Goal: Information Seeking & Learning: Compare options

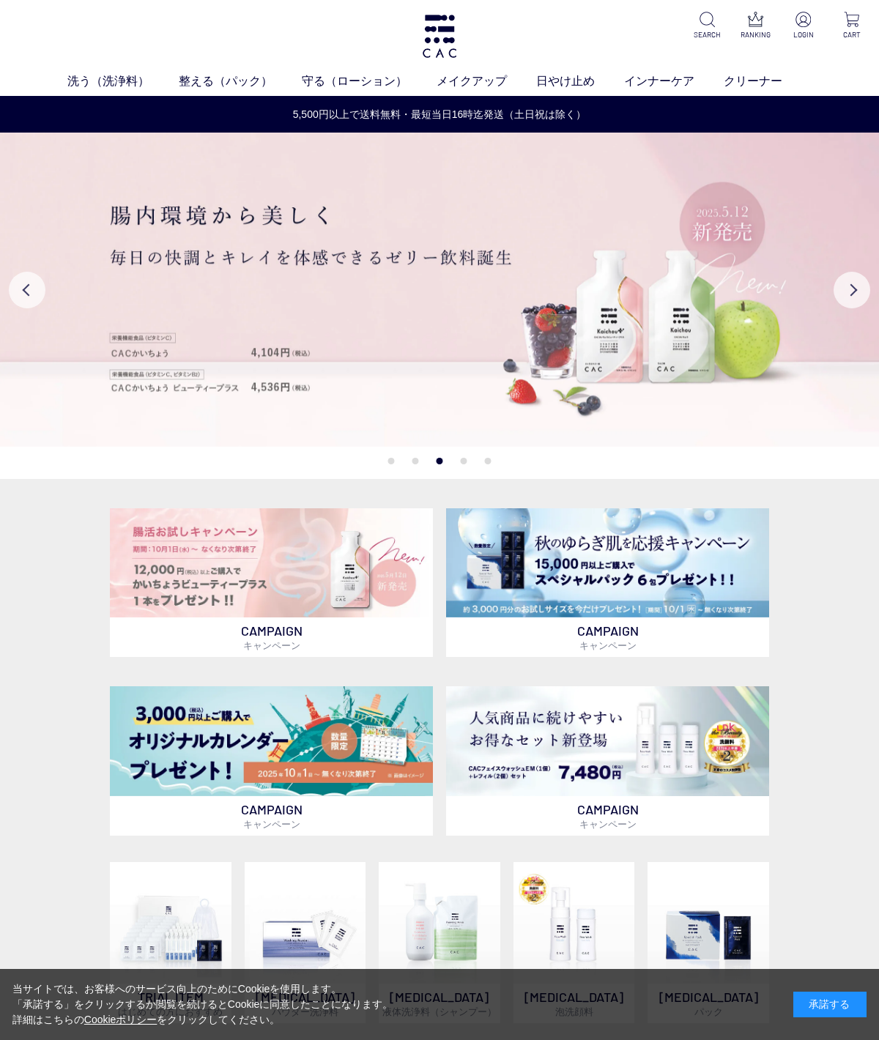
click at [329, 105] on link "ベース" at bounding box center [339, 109] width 31 height 12
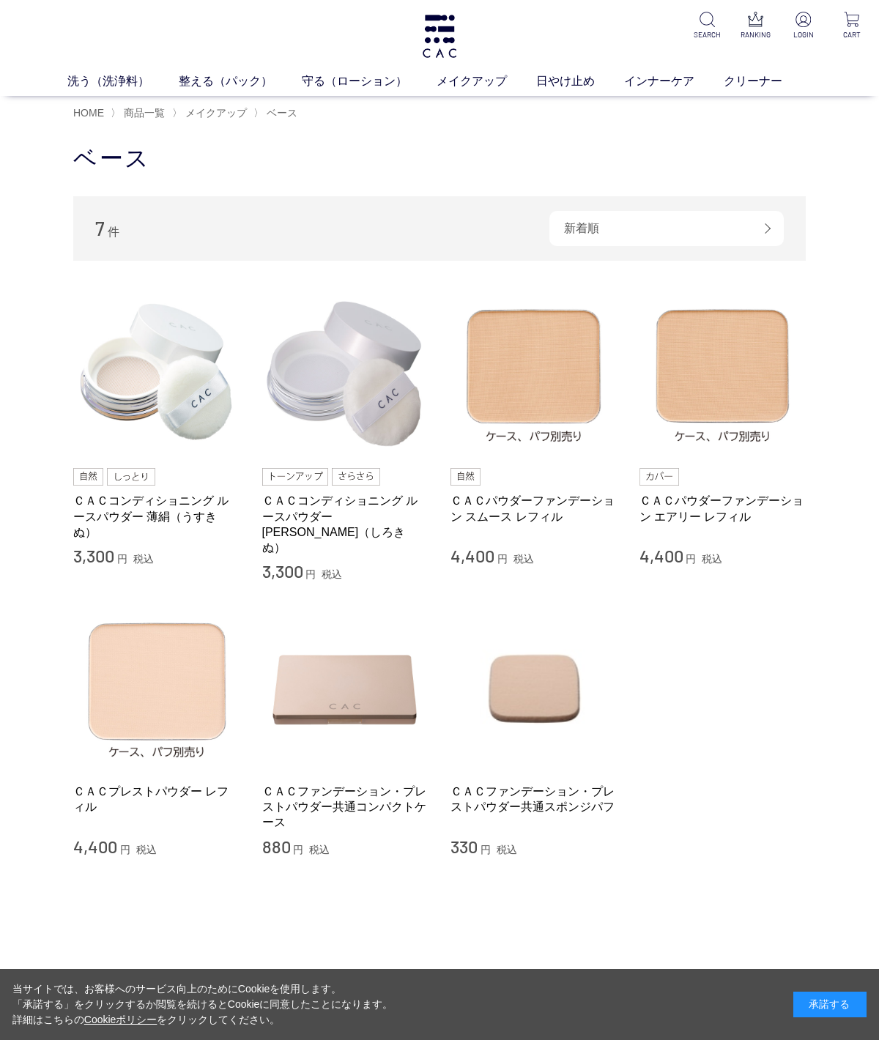
click at [677, 341] on img at bounding box center [722, 373] width 167 height 167
click at [500, 371] on img at bounding box center [533, 373] width 167 height 167
click at [721, 365] on img at bounding box center [722, 373] width 167 height 167
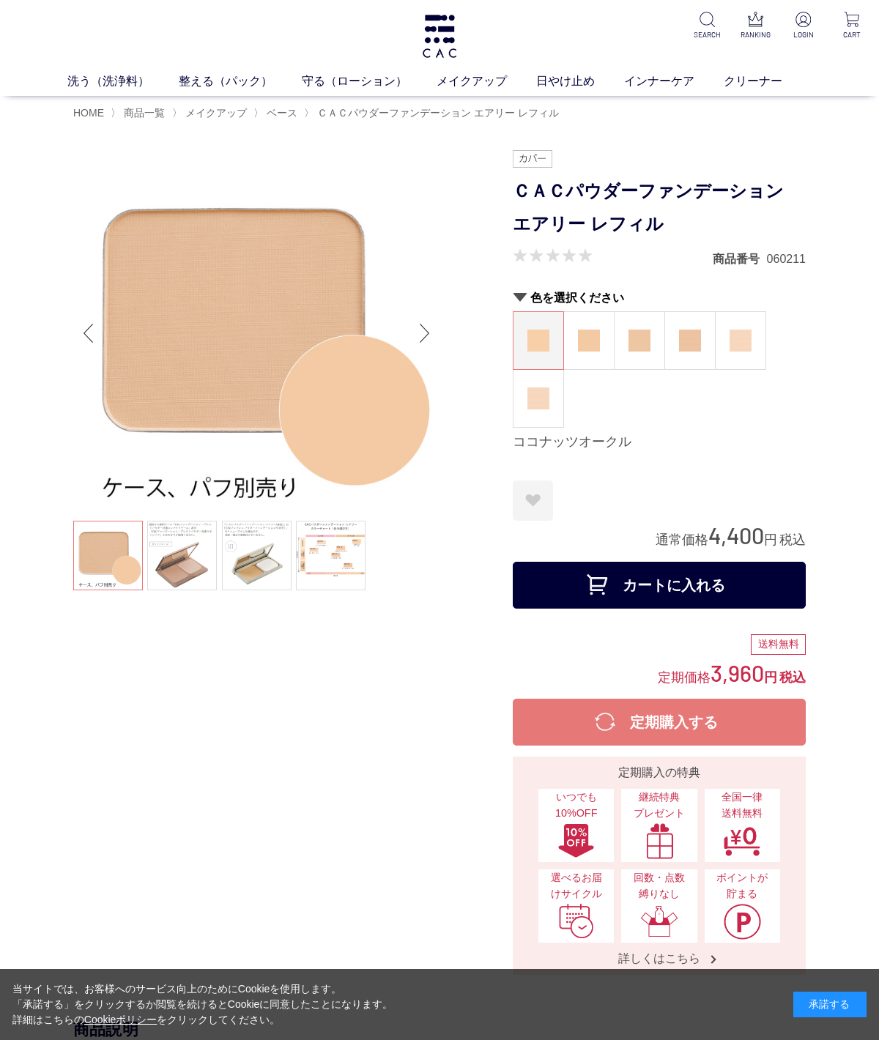
click at [307, 565] on link at bounding box center [331, 556] width 70 height 70
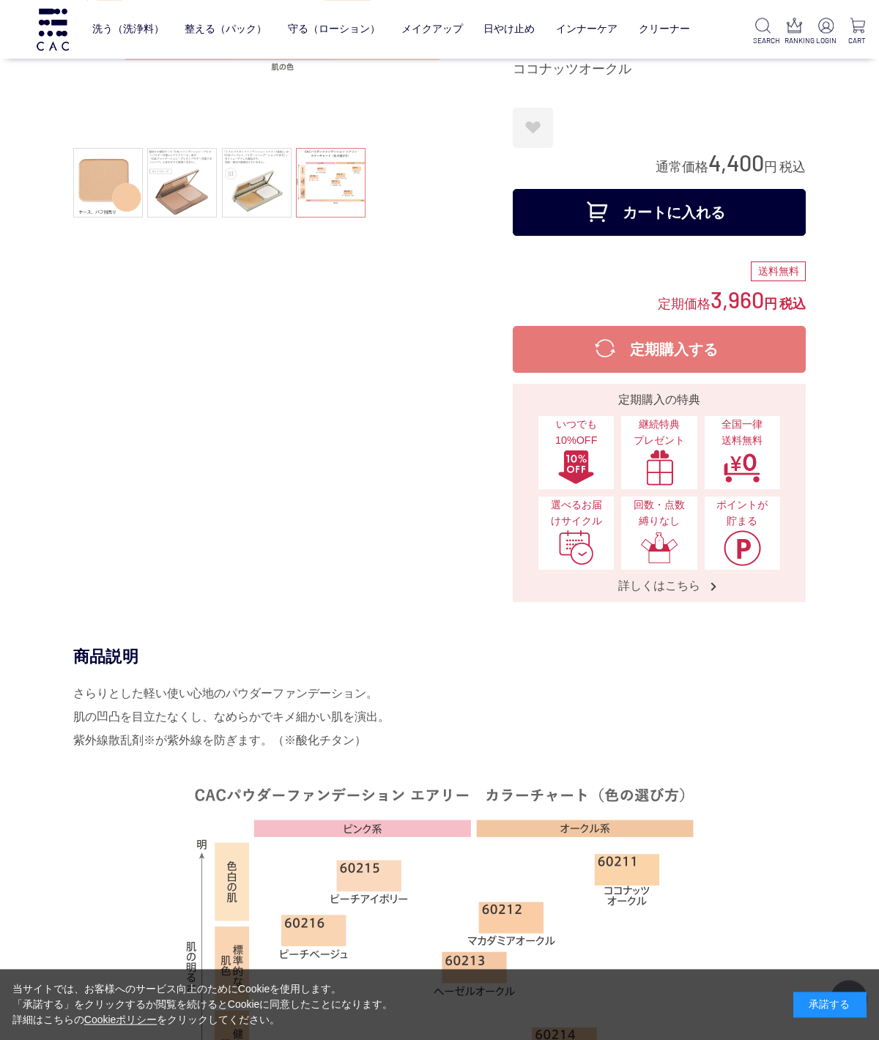
scroll to position [273, 0]
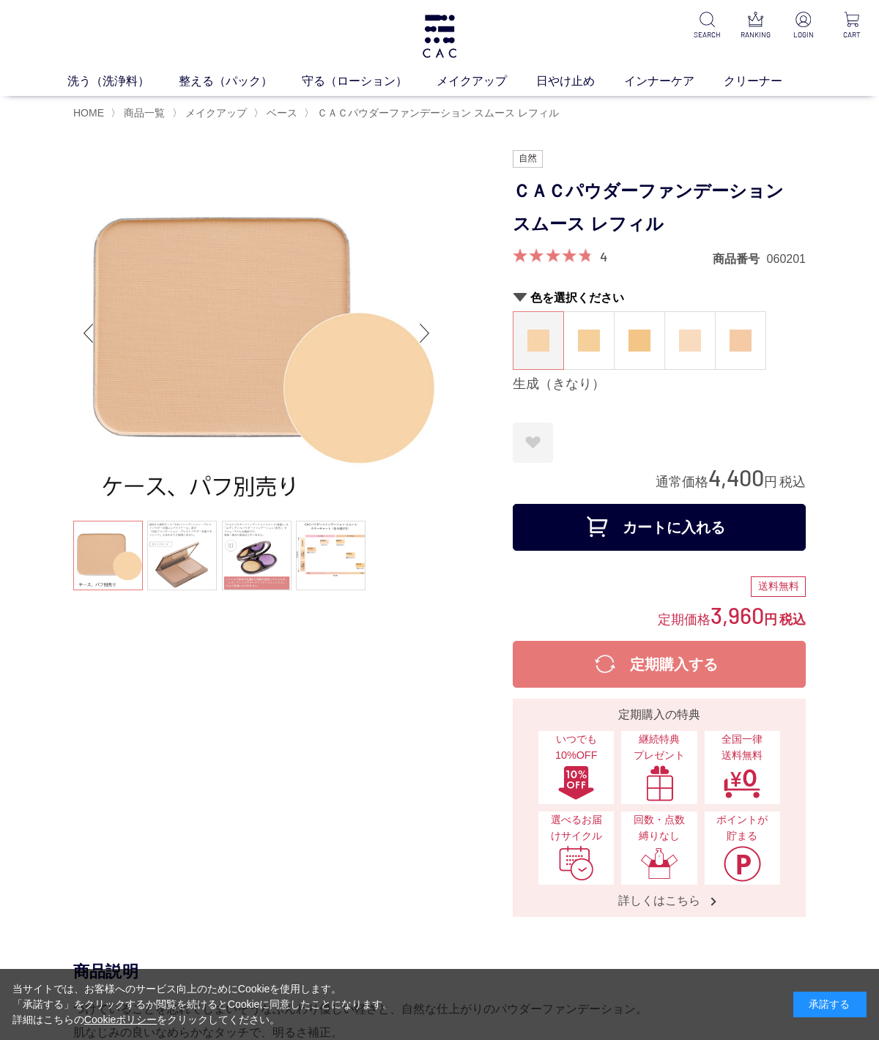
click at [315, 561] on link at bounding box center [331, 556] width 70 height 70
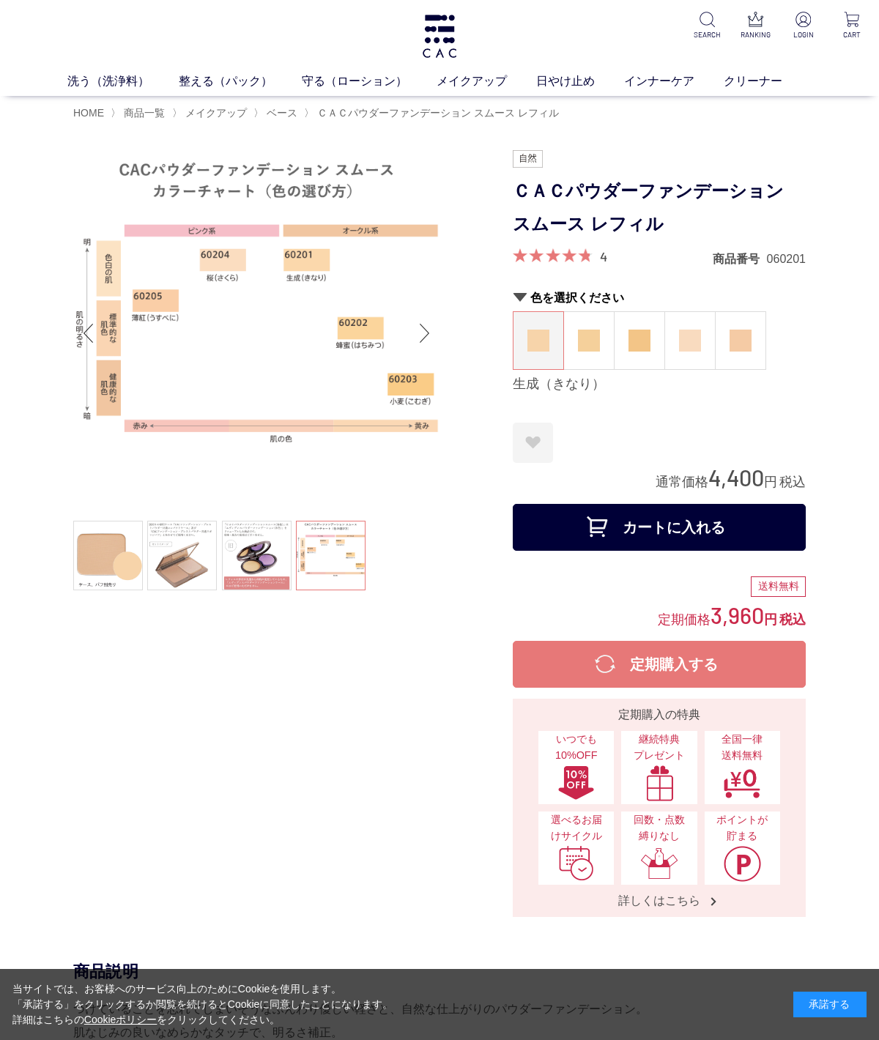
scroll to position [5, 0]
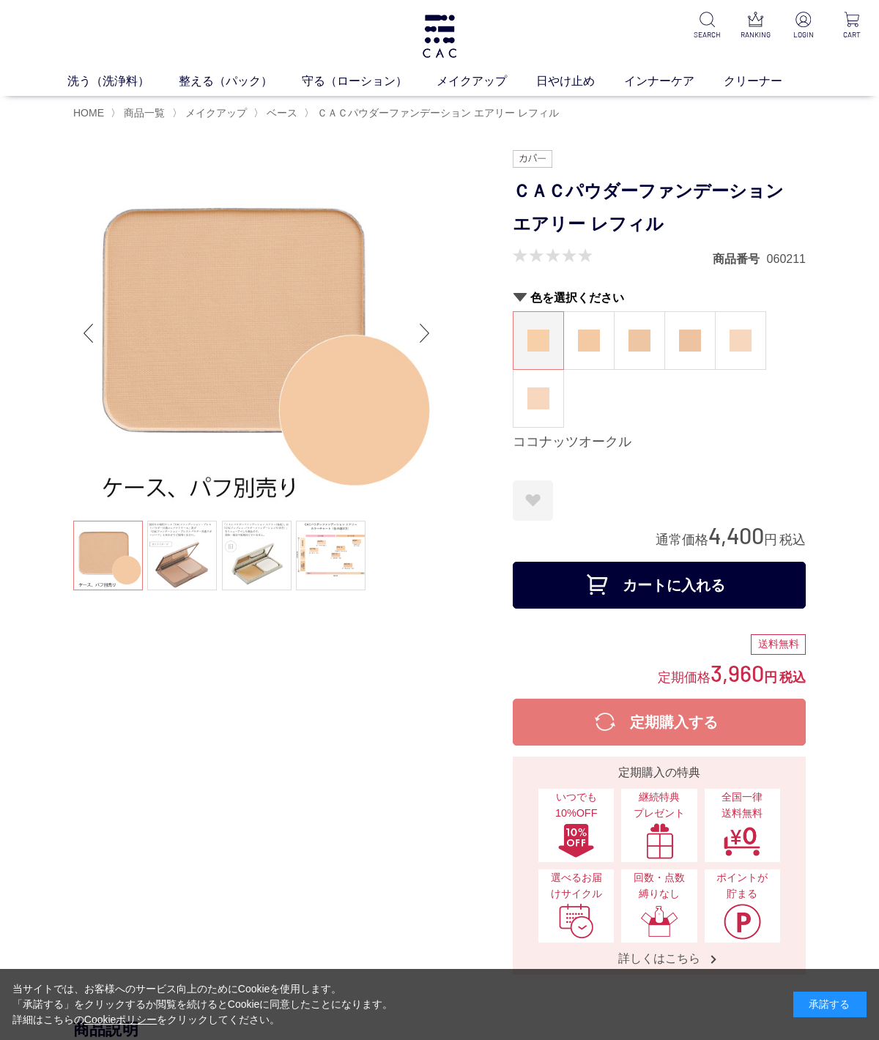
click at [633, 339] on img at bounding box center [639, 341] width 22 height 22
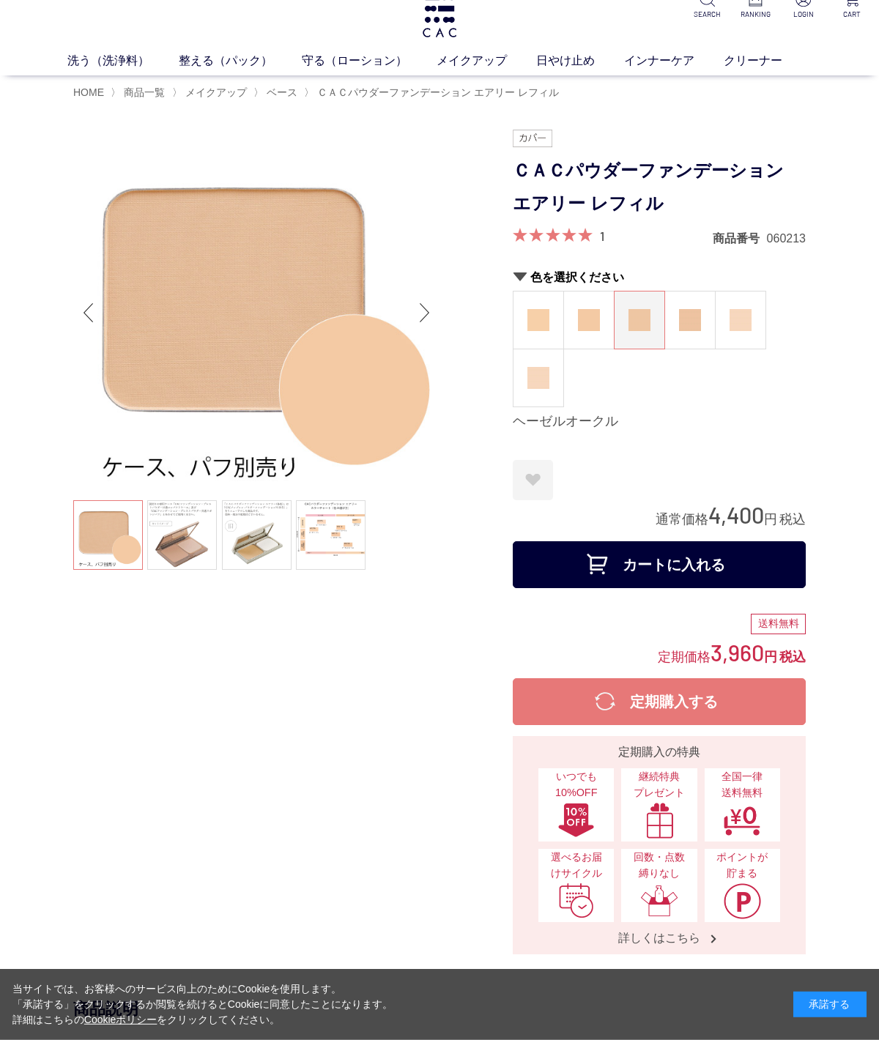
scroll to position [21, 0]
click at [612, 322] on figure at bounding box center [589, 319] width 50 height 57
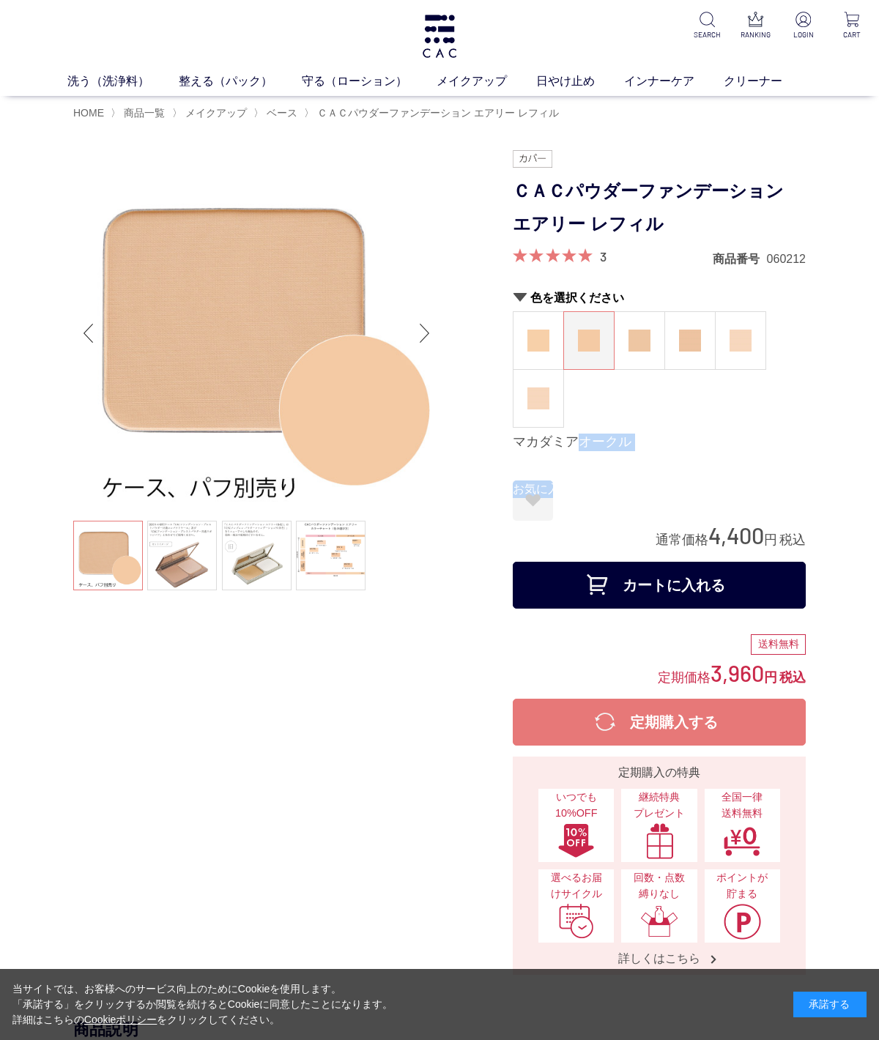
click at [555, 253] on span at bounding box center [553, 255] width 80 height 14
click at [606, 247] on div "ＣＡＣパウダーファンデーション エアリー レフィル" at bounding box center [659, 211] width 293 height 73
click at [602, 261] on link "3" at bounding box center [603, 256] width 7 height 16
click at [348, 554] on link at bounding box center [331, 556] width 70 height 70
